Goal: Information Seeking & Learning: Learn about a topic

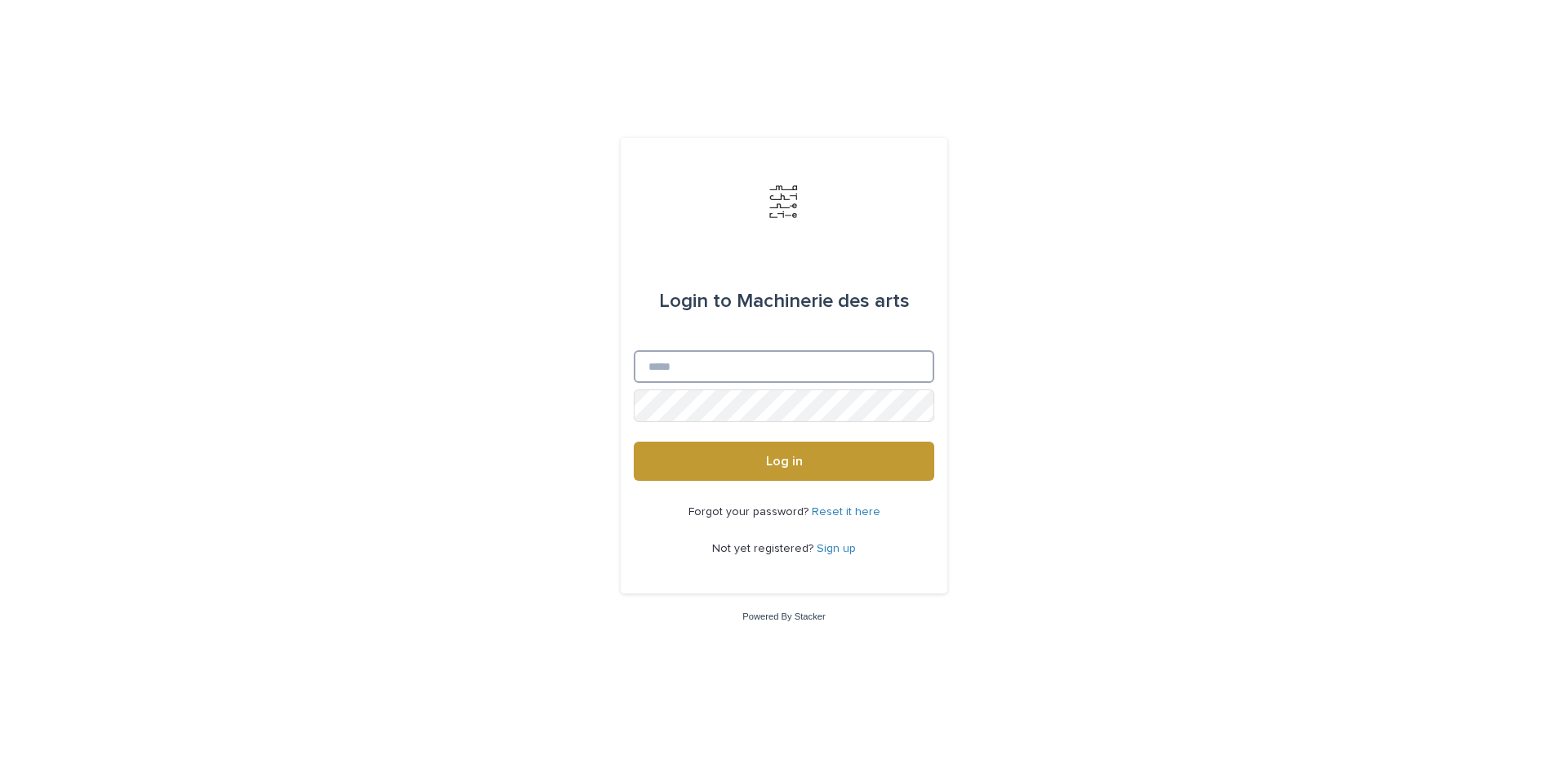
click at [749, 360] on input "Email" at bounding box center [784, 367] width 301 height 33
click at [732, 370] on input "Email" at bounding box center [784, 367] width 301 height 33
type input "**********"
click at [633, 441] on button "Log in" at bounding box center [784, 461] width 301 height 40
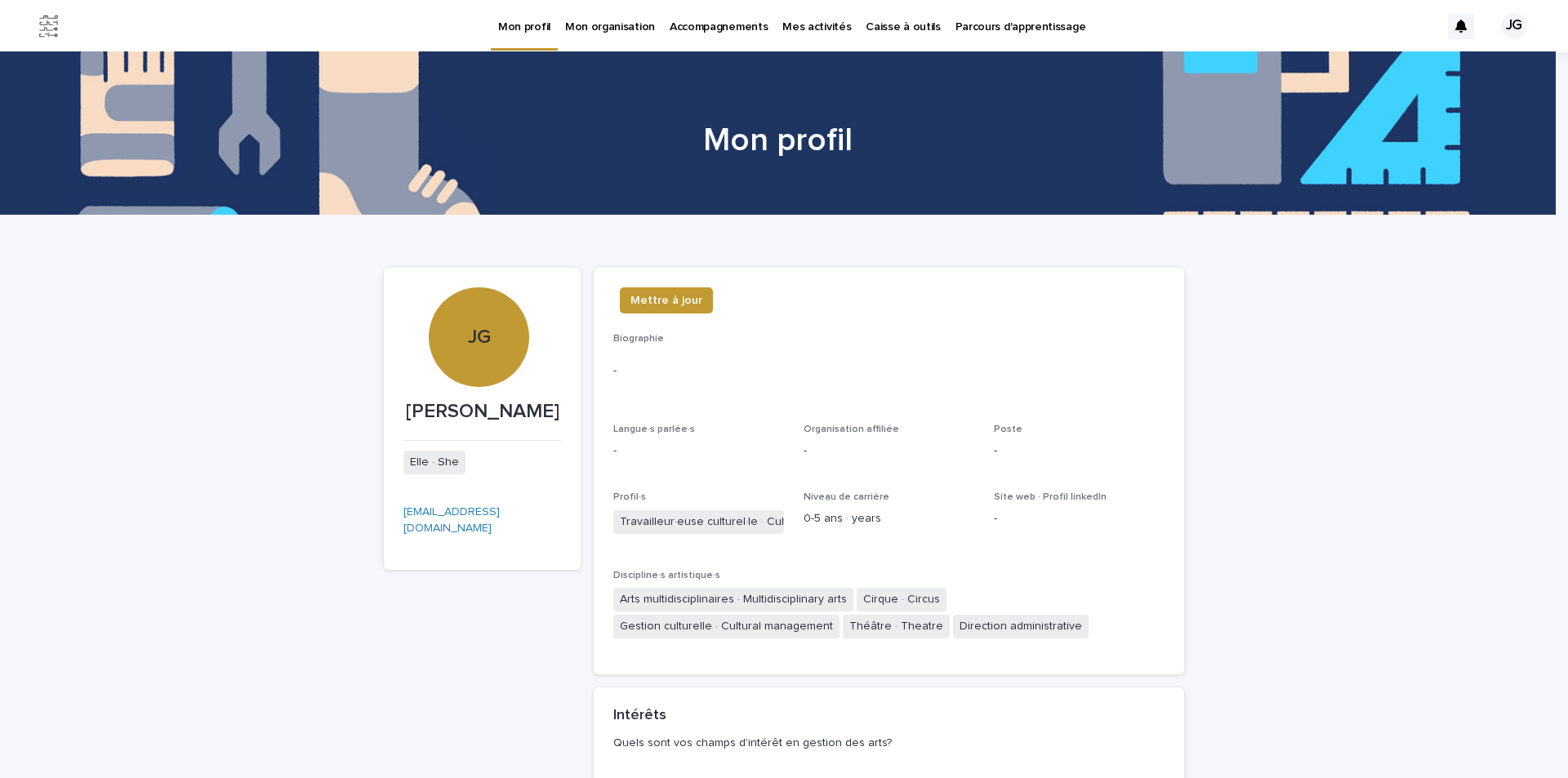
click at [866, 25] on p "Caisse à outils" at bounding box center [902, 17] width 74 height 34
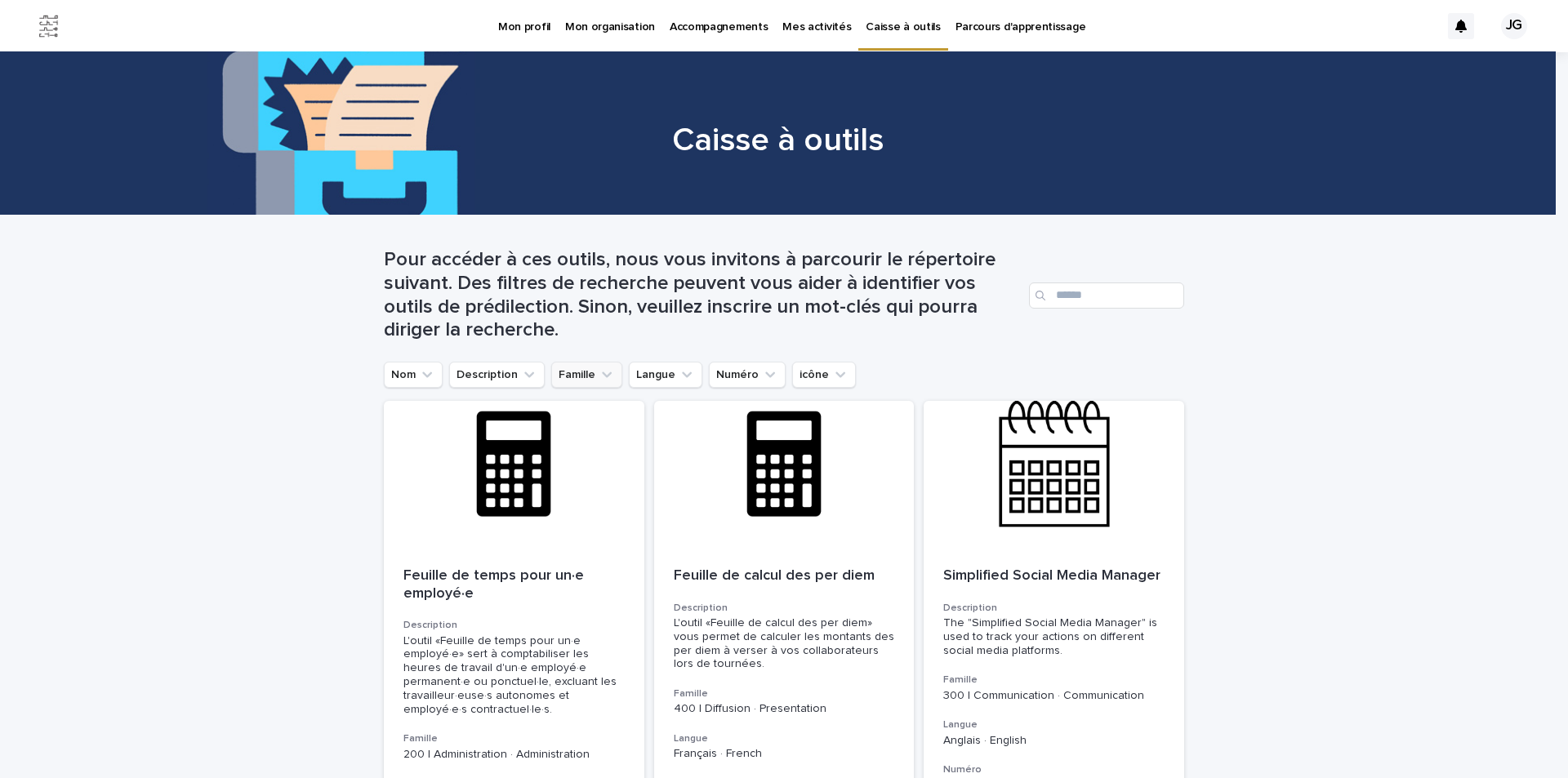
click at [577, 380] on button "Famille" at bounding box center [587, 374] width 71 height 26
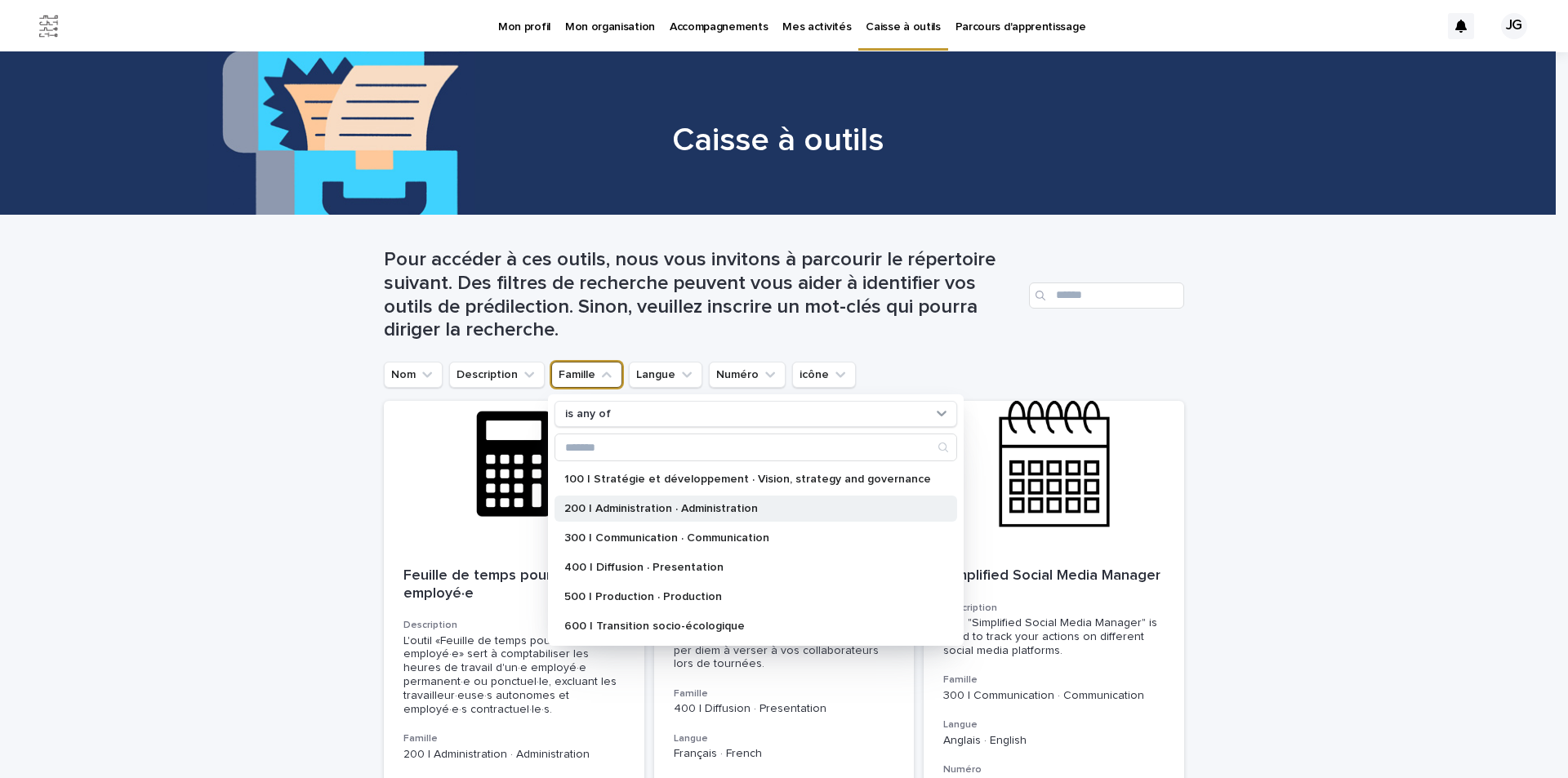
click at [668, 513] on p "200 | Administration · Administration" at bounding box center [747, 508] width 367 height 11
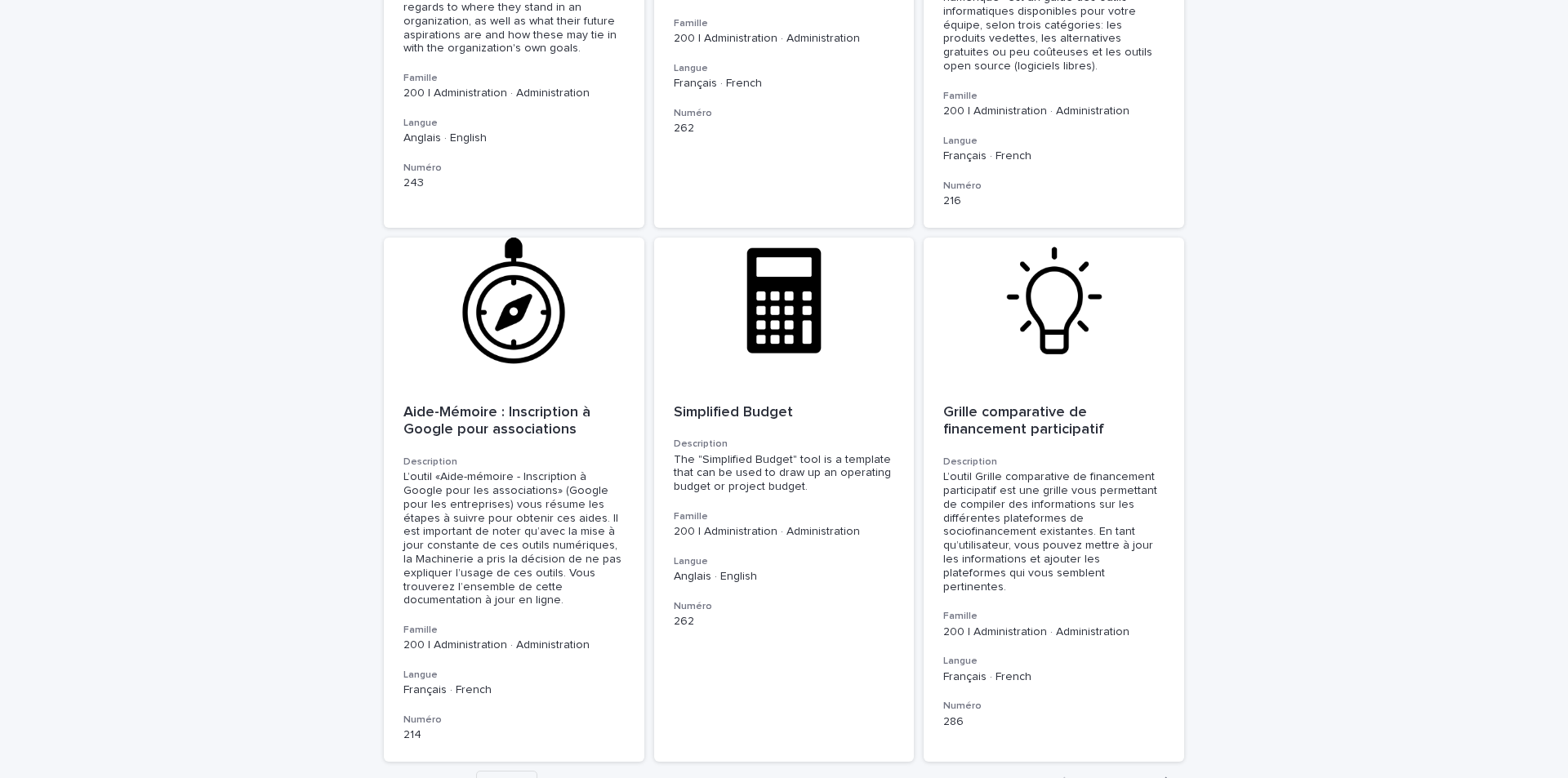
scroll to position [5593, 0]
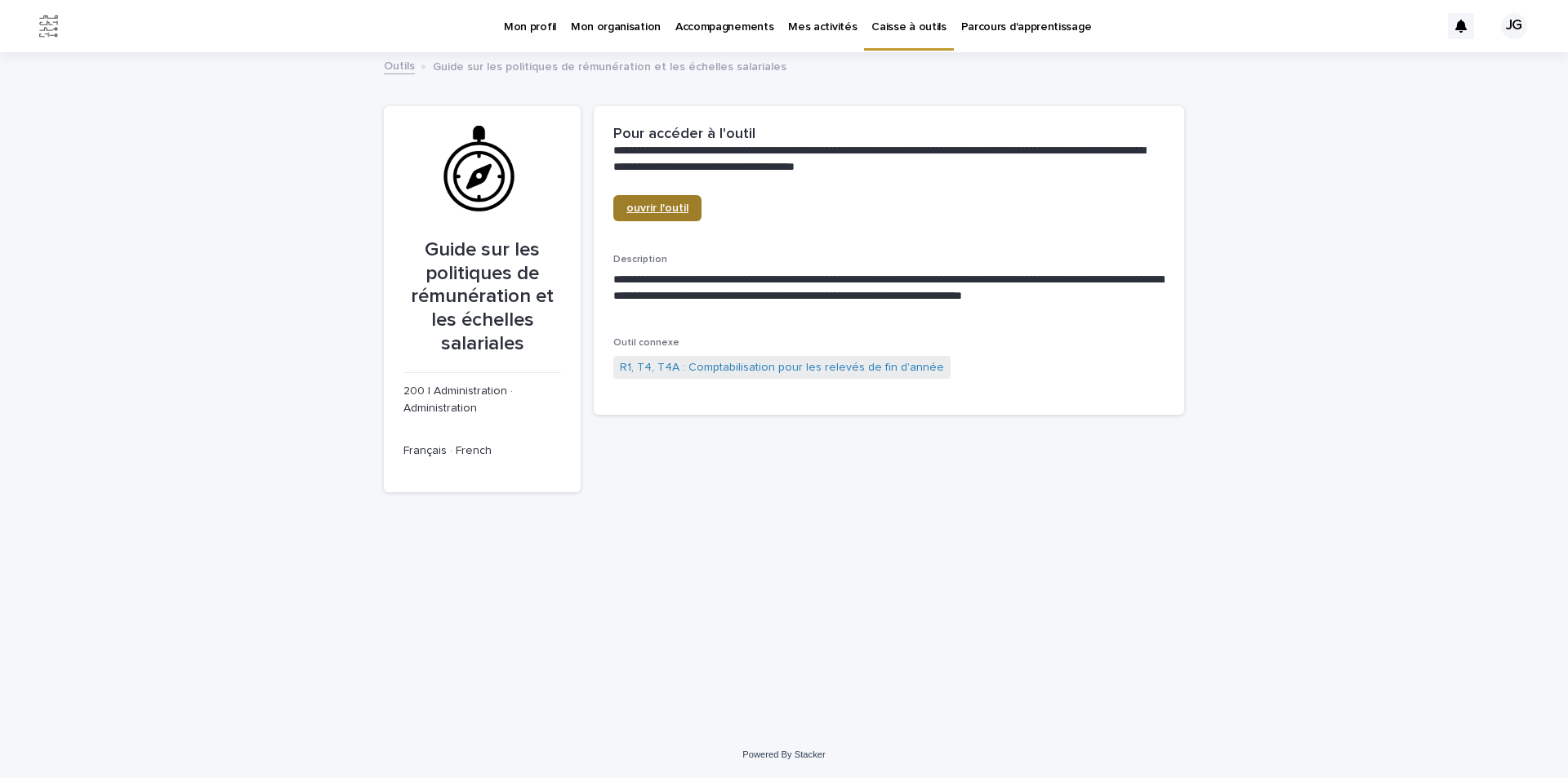
click at [660, 206] on span "ouvrir l'outil" at bounding box center [657, 208] width 62 height 11
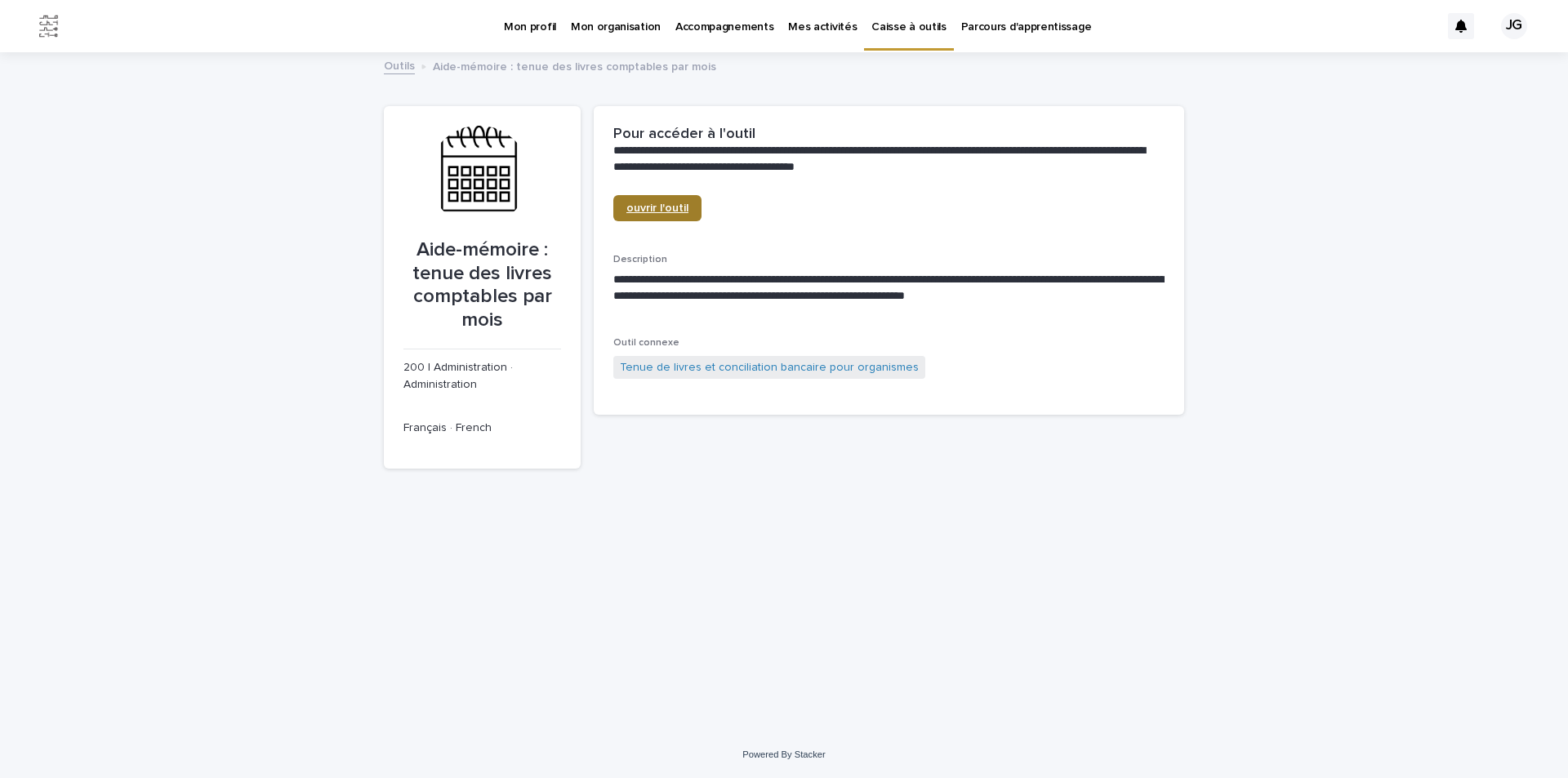
click at [667, 205] on span "ouvrir l'outil" at bounding box center [657, 208] width 62 height 11
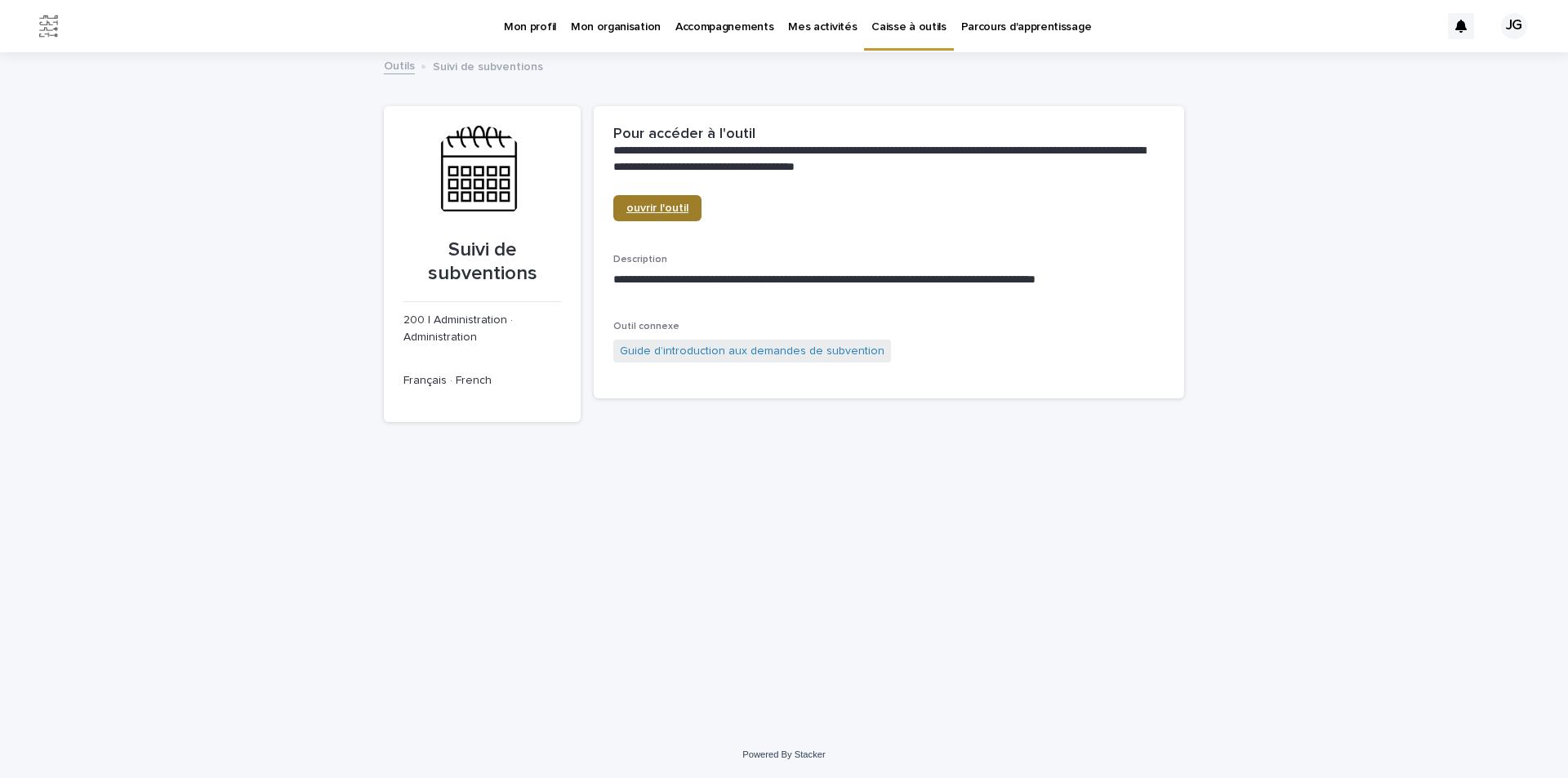
click at [649, 213] on span "ouvrir l'outil" at bounding box center [657, 208] width 62 height 11
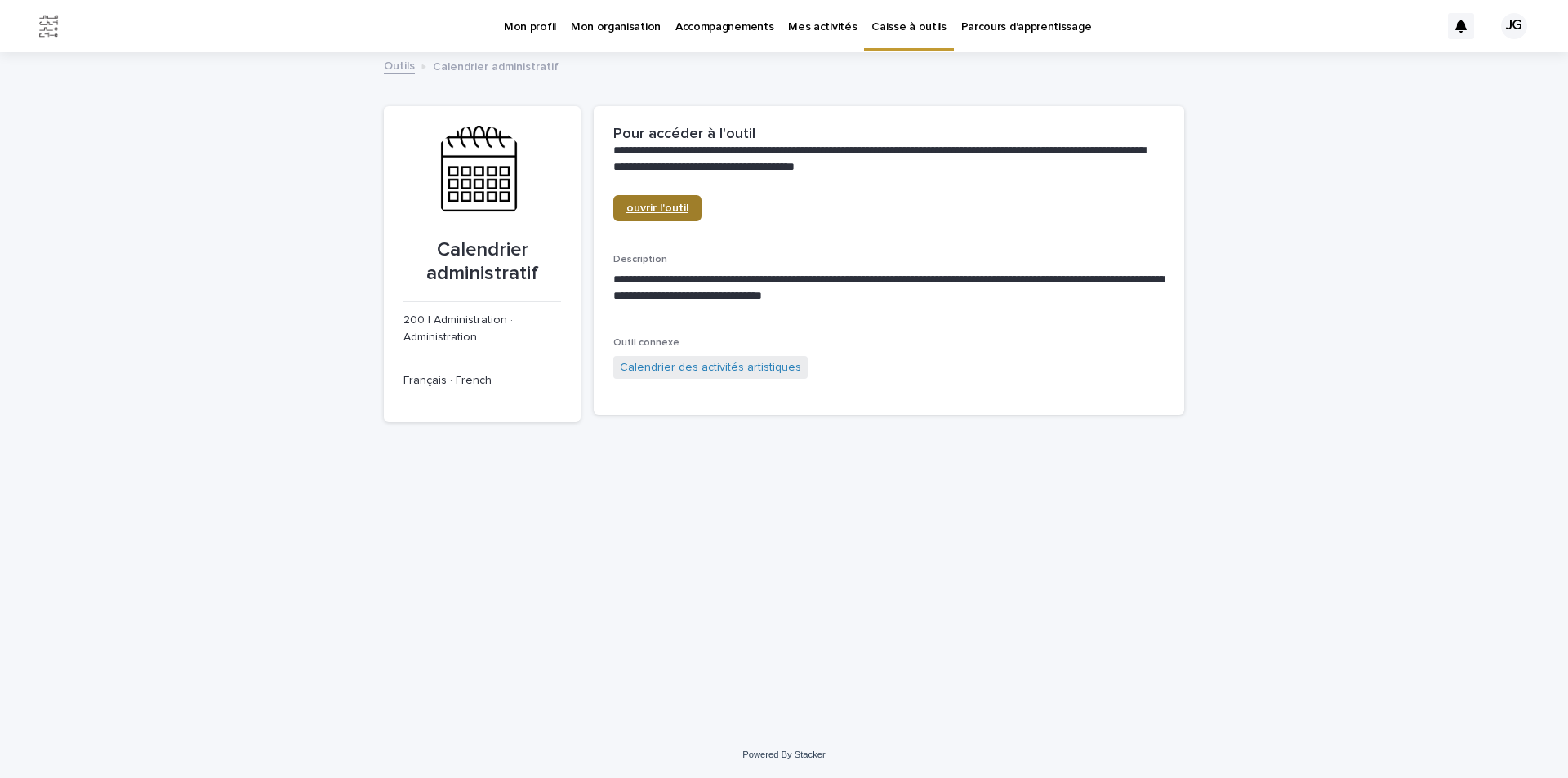
click at [667, 205] on span "ouvrir l'outil" at bounding box center [657, 208] width 62 height 11
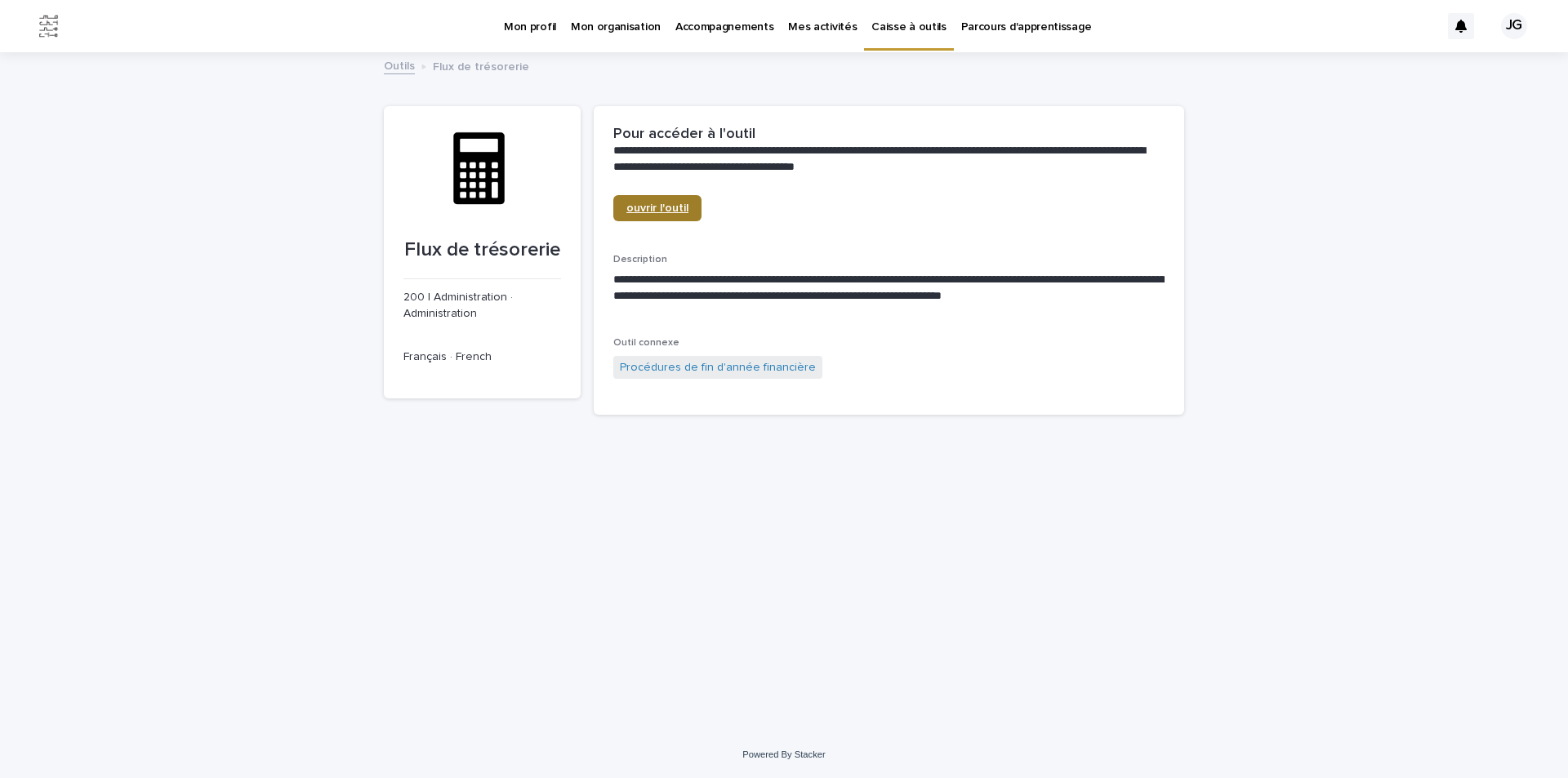
click at [652, 207] on span "ouvrir l'outil" at bounding box center [657, 208] width 62 height 11
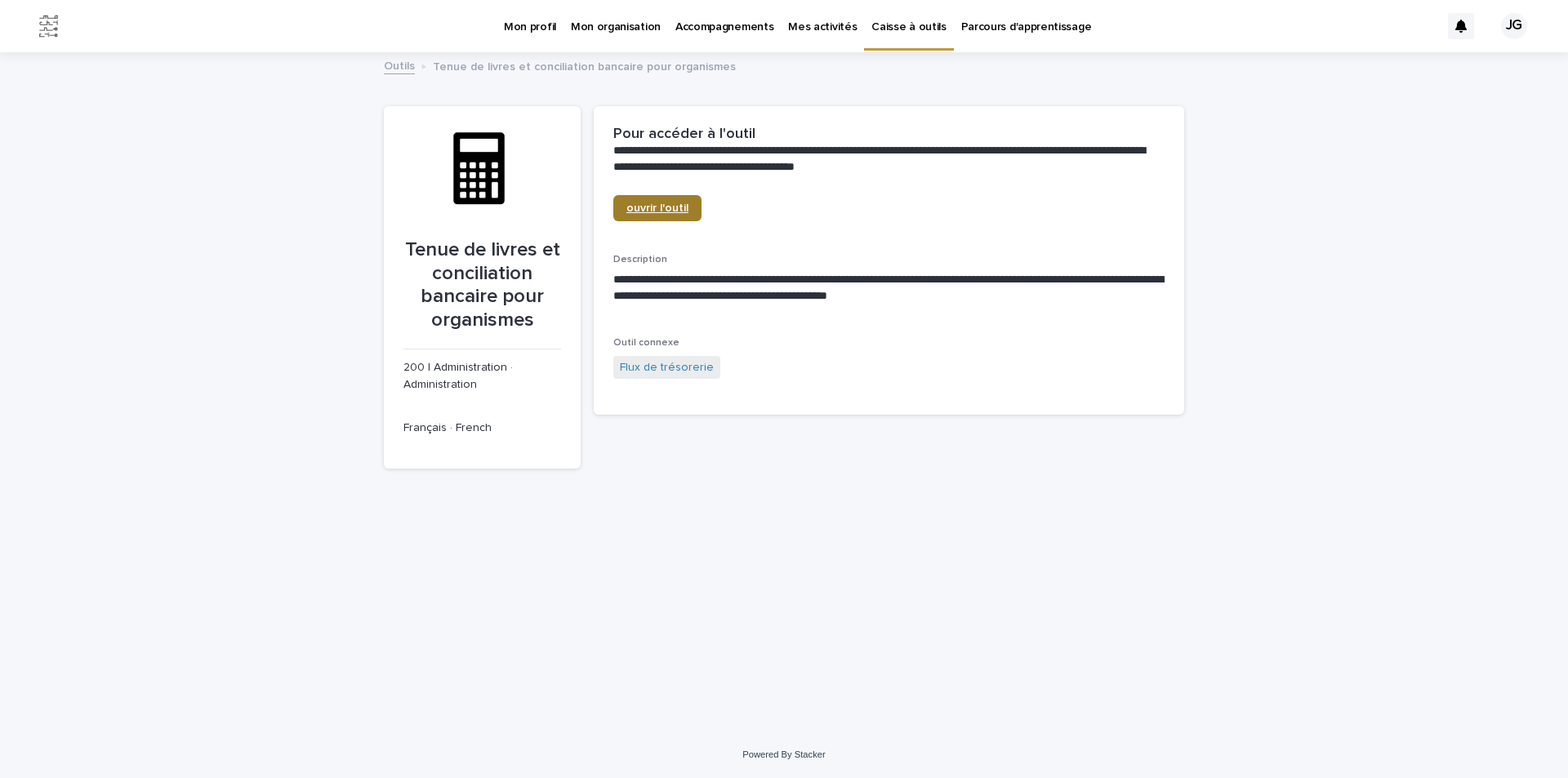
click at [662, 205] on span "ouvrir l'outil" at bounding box center [657, 208] width 62 height 11
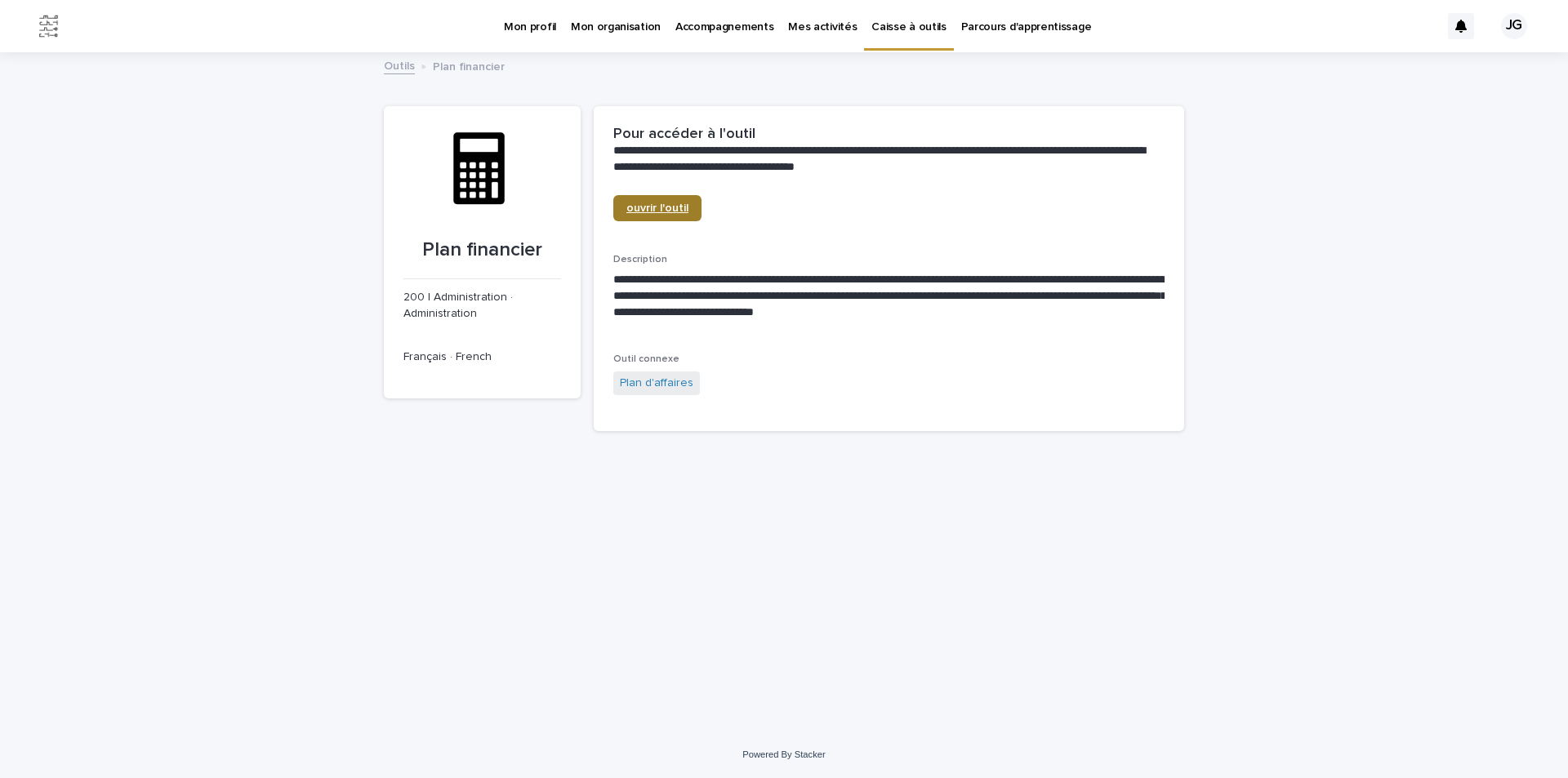
click at [672, 208] on span "ouvrir l'outil" at bounding box center [657, 208] width 62 height 11
